Goal: Transaction & Acquisition: Purchase product/service

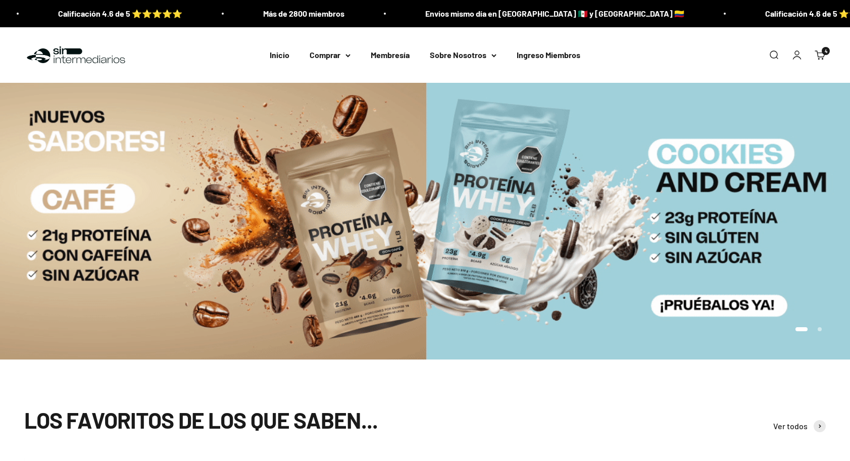
scroll to position [665, 0]
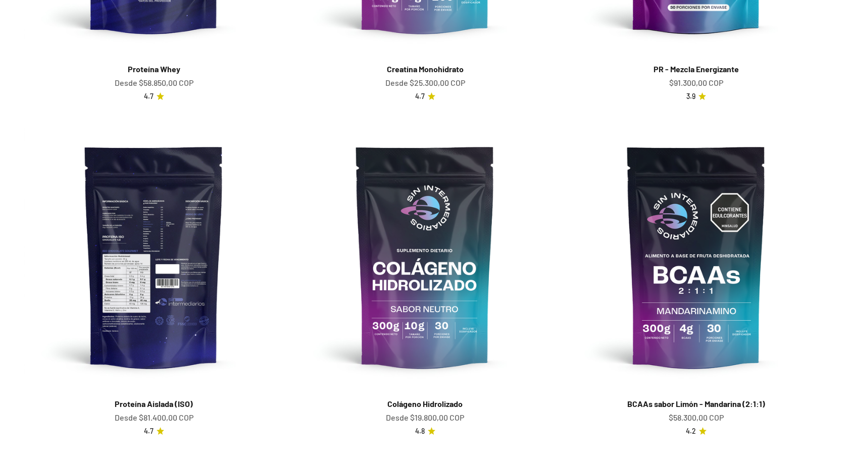
click at [156, 216] on img at bounding box center [153, 256] width 259 height 259
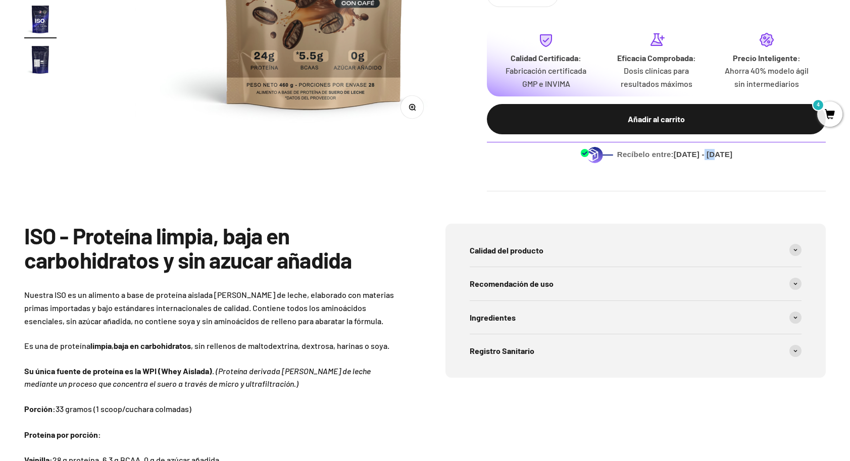
scroll to position [0, 5546]
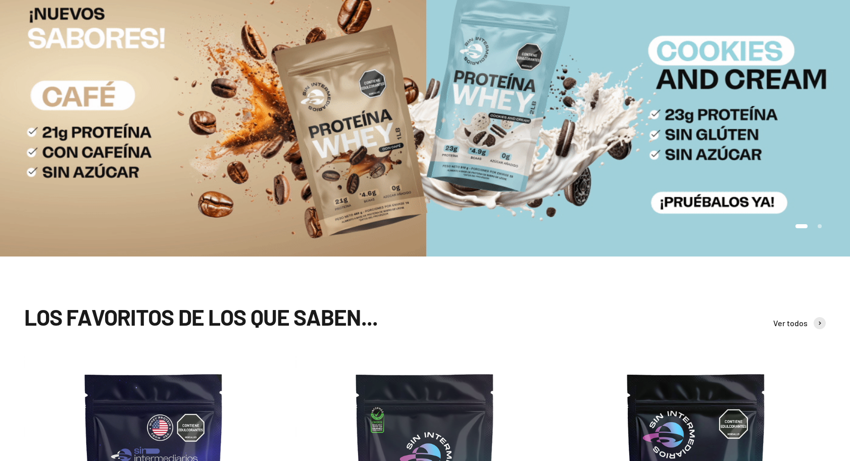
scroll to position [706, 0]
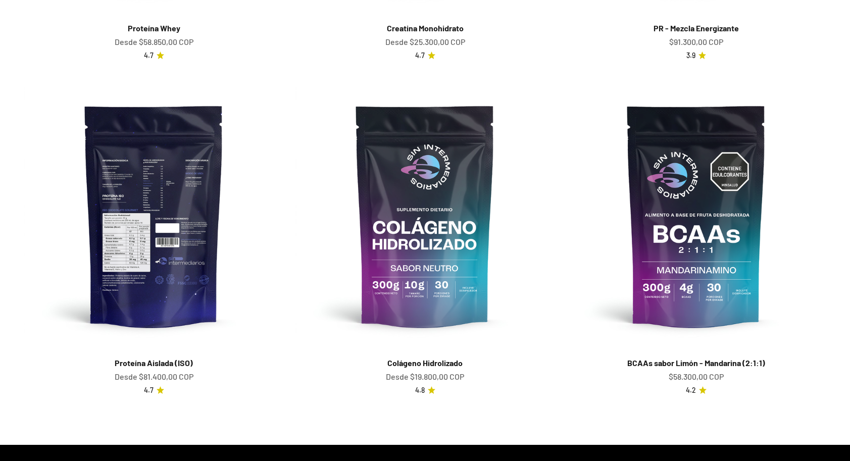
click at [168, 136] on img at bounding box center [153, 215] width 259 height 259
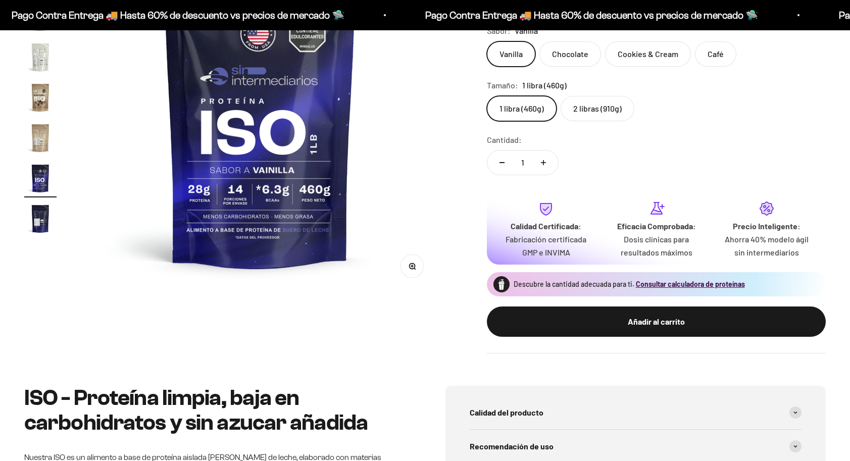
scroll to position [179, 0]
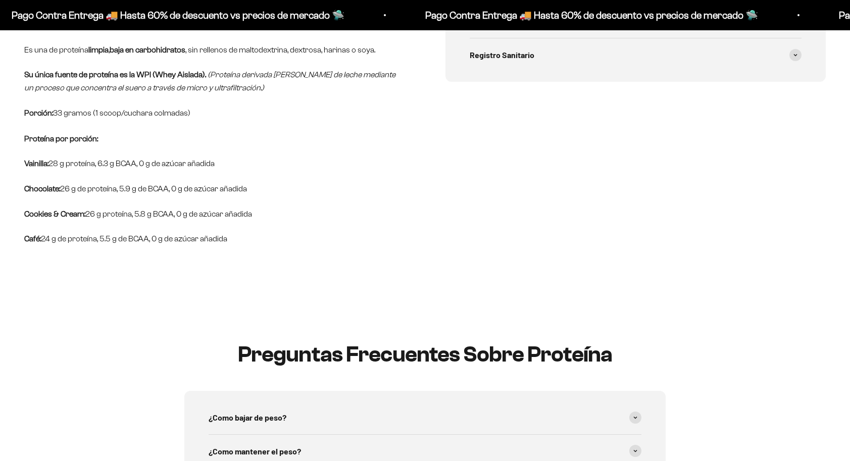
scroll to position [270, 0]
